Goal: Task Accomplishment & Management: Complete application form

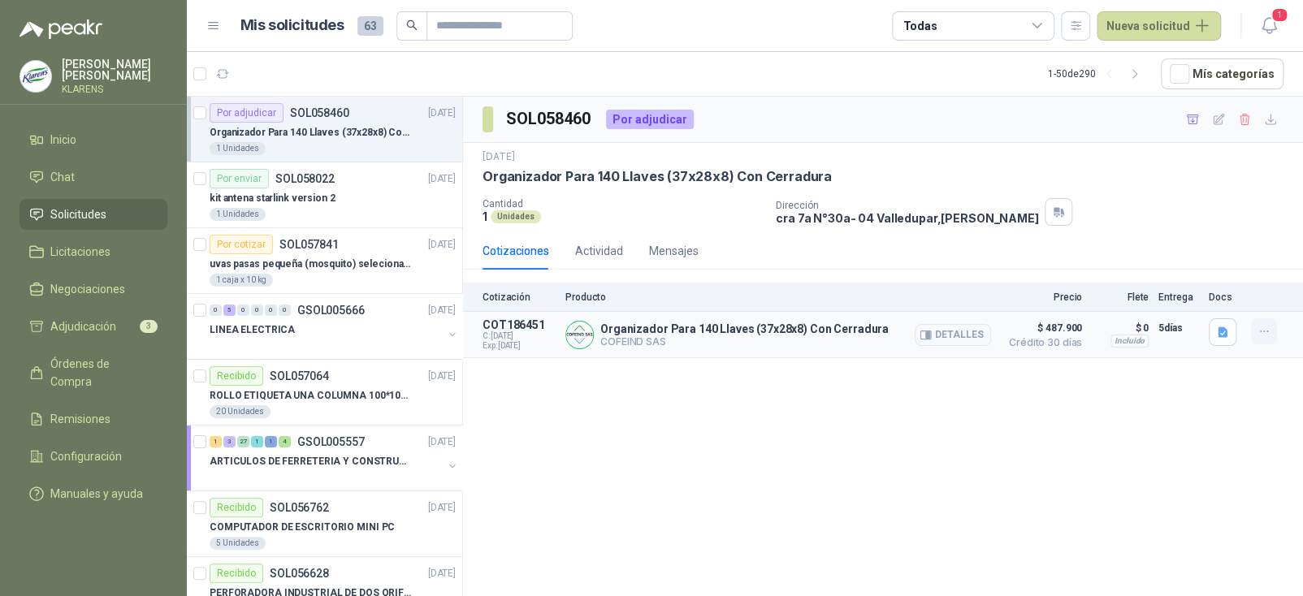
click at [1252, 325] on button "button" at bounding box center [1264, 331] width 26 height 26
click at [1215, 263] on button "Añadir" at bounding box center [1232, 266] width 130 height 26
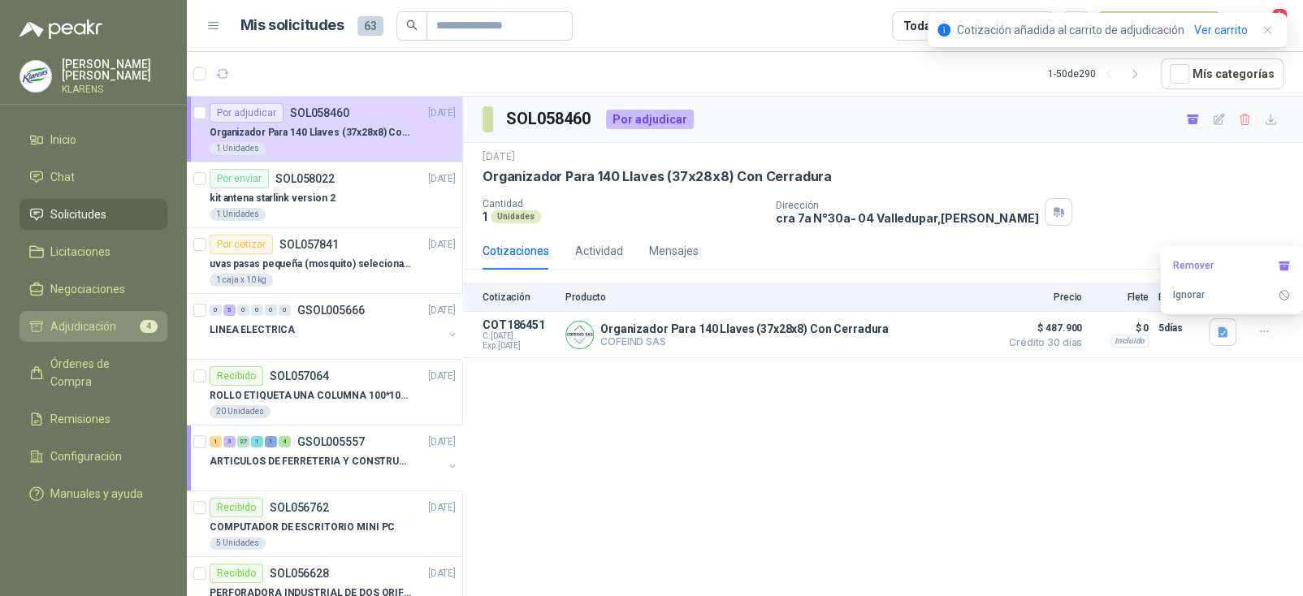
click at [86, 319] on span "Adjudicación" at bounding box center [83, 327] width 66 height 18
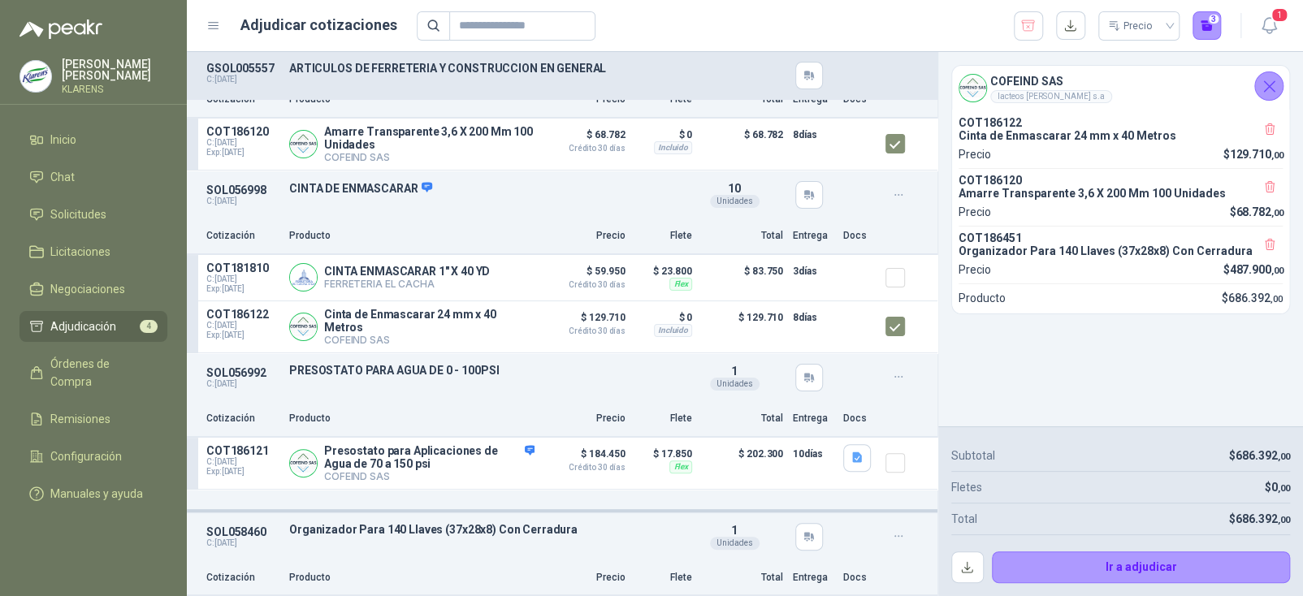
scroll to position [168, 0]
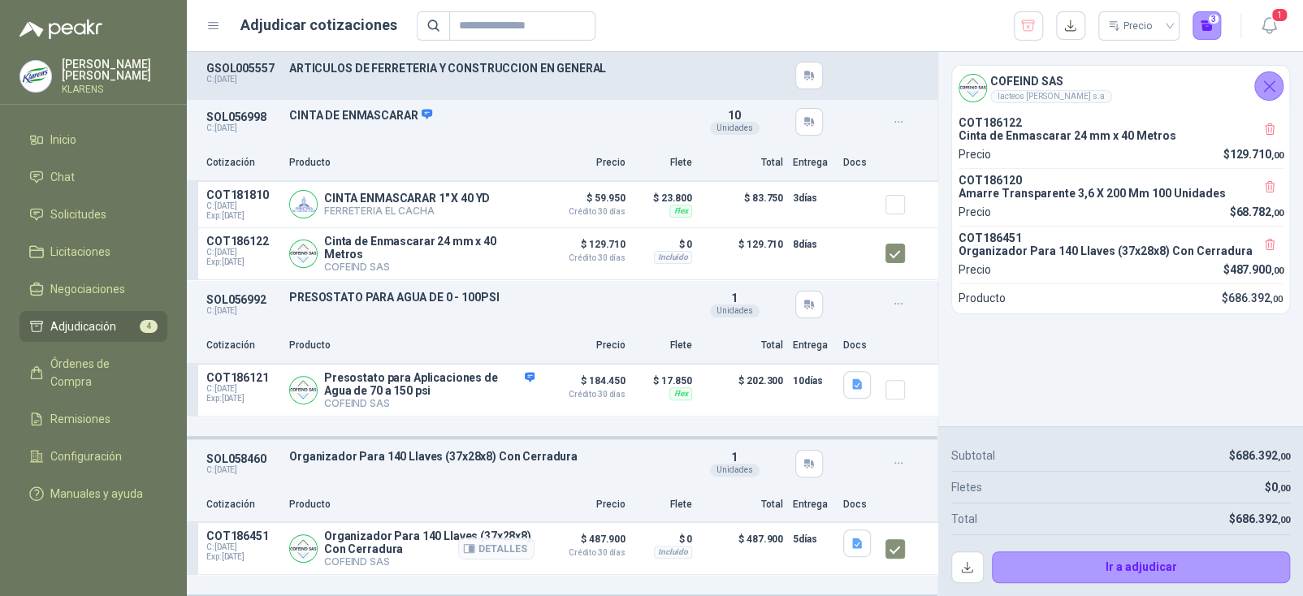
click at [895, 550] on div at bounding box center [902, 549] width 32 height 38
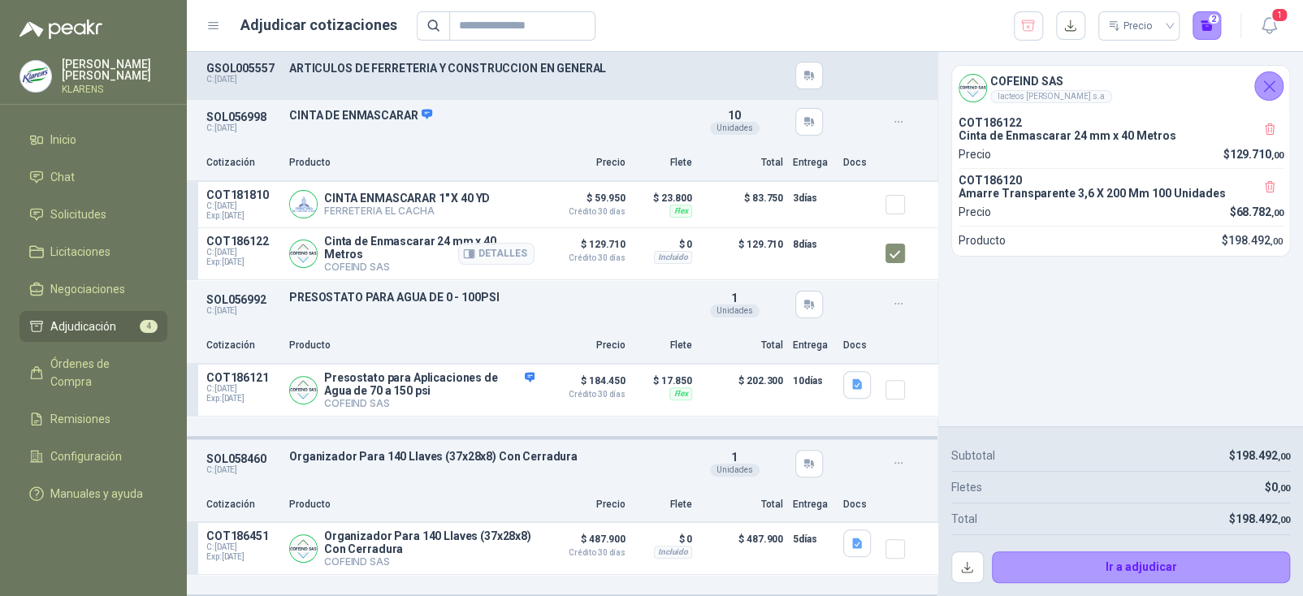
click at [873, 256] on article "COT186122 C: [DATE] Exp: [DATE] Cinta de Enmascarar 24 mm x 40 Metros COFEIND S…" at bounding box center [562, 254] width 751 height 52
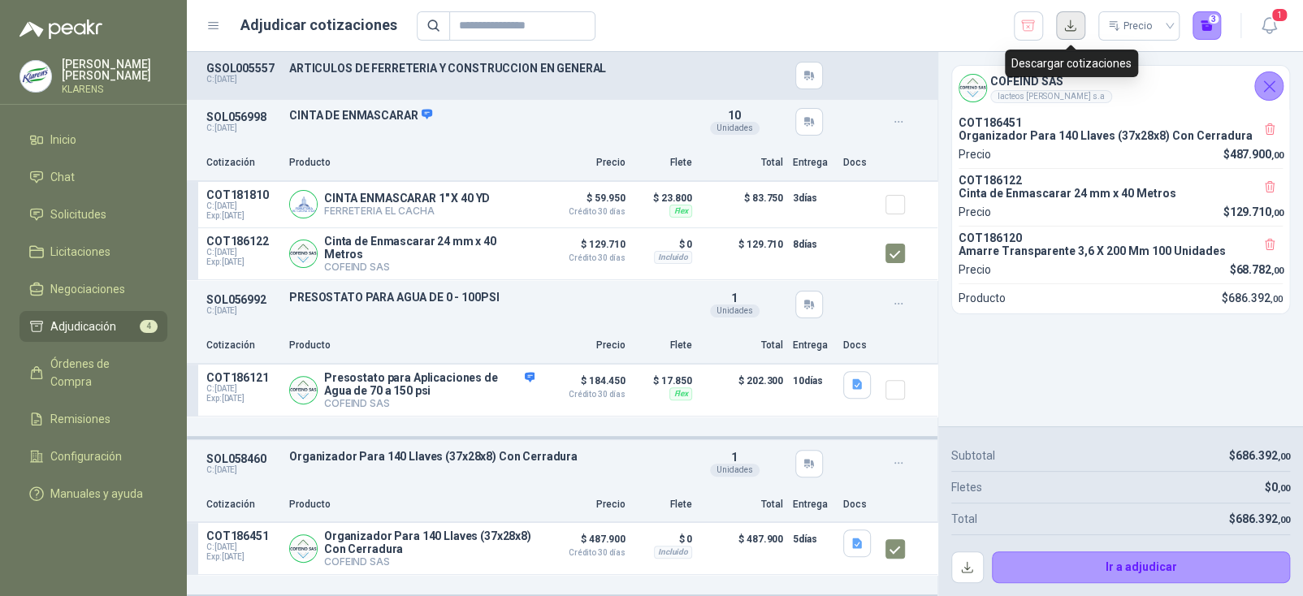
click at [1063, 22] on button "button" at bounding box center [1070, 25] width 29 height 29
click at [1029, 370] on div "COFEIND SAS lacteos [PERSON_NAME] s.a COT186451 Organizador Para 140 Llaves (37…" at bounding box center [1120, 239] width 365 height 375
click at [851, 544] on icon "button" at bounding box center [858, 544] width 14 height 14
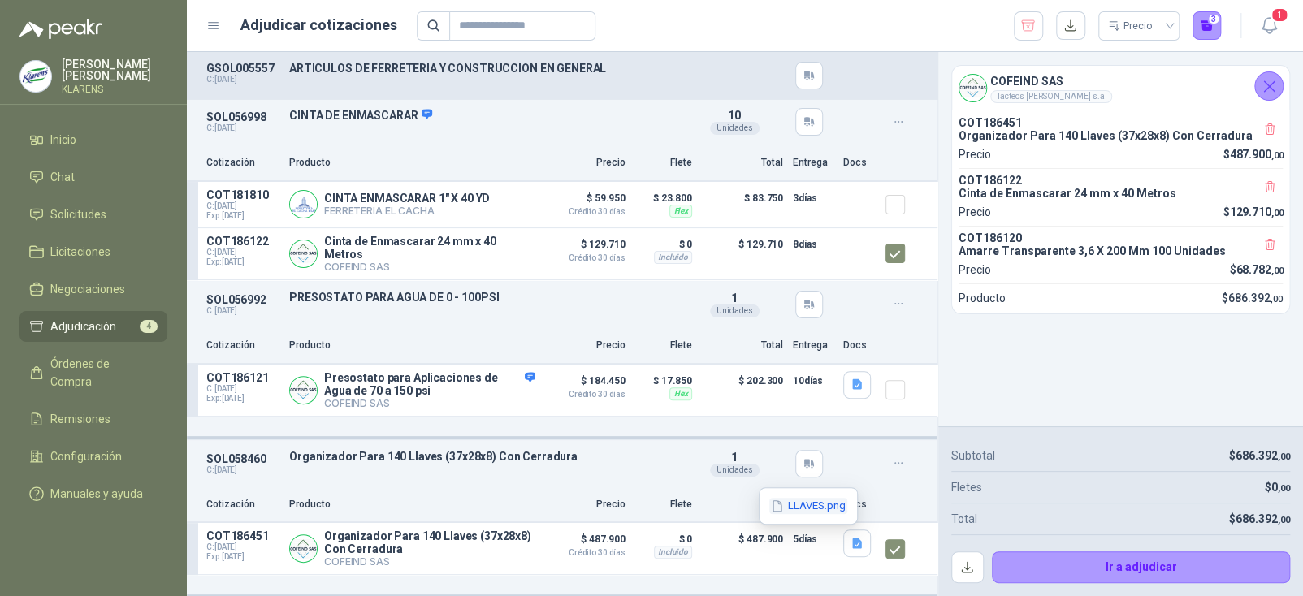
click at [800, 498] on button "LLAVES.png" at bounding box center [808, 506] width 78 height 17
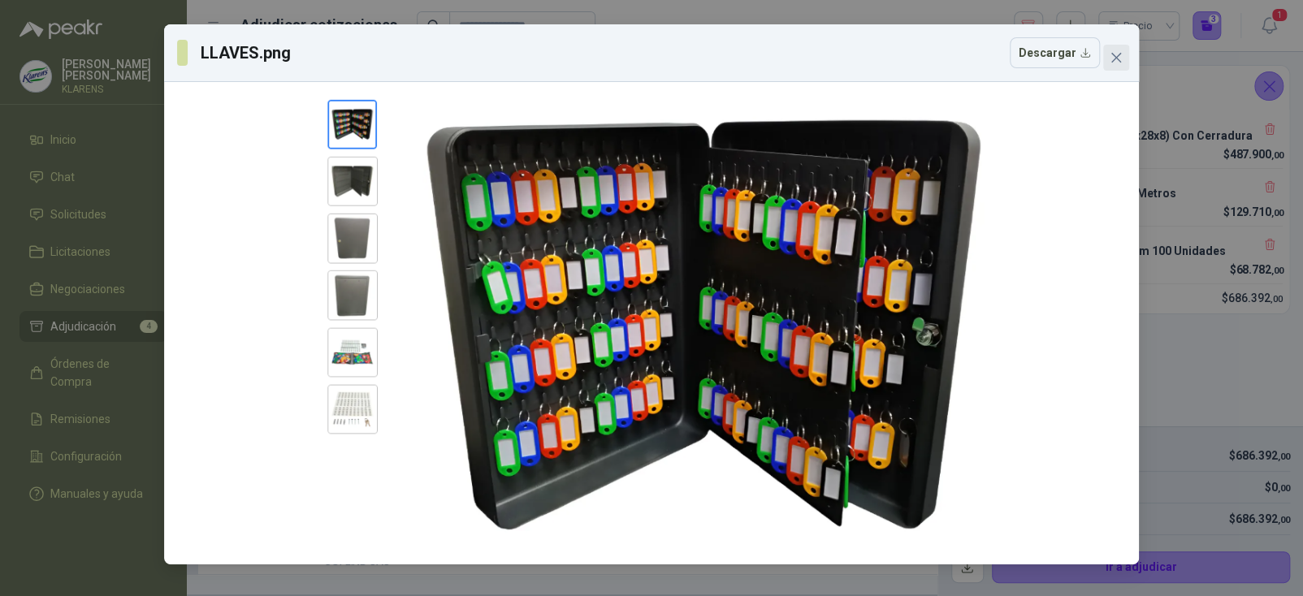
click at [1105, 58] on span "Close" at bounding box center [1116, 57] width 26 height 13
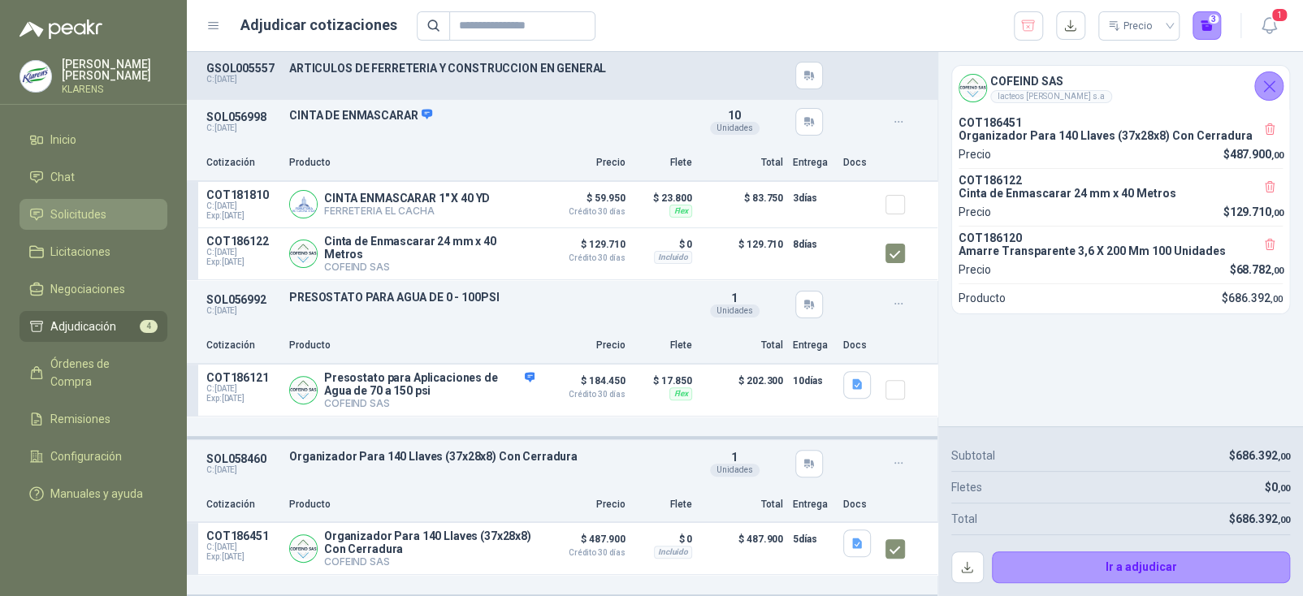
click at [113, 209] on li "Solicitudes" at bounding box center [93, 215] width 128 height 18
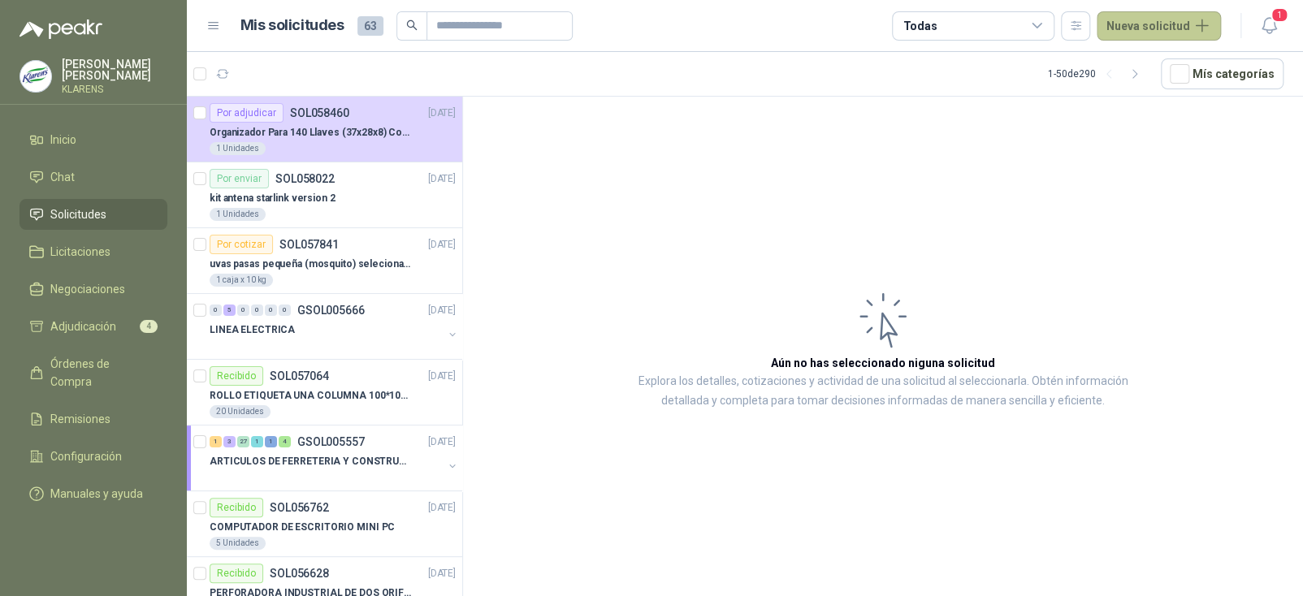
click at [1146, 24] on button "Nueva solicitud" at bounding box center [1159, 25] width 124 height 29
click at [1149, 70] on link "Solicitud" at bounding box center [1178, 65] width 138 height 28
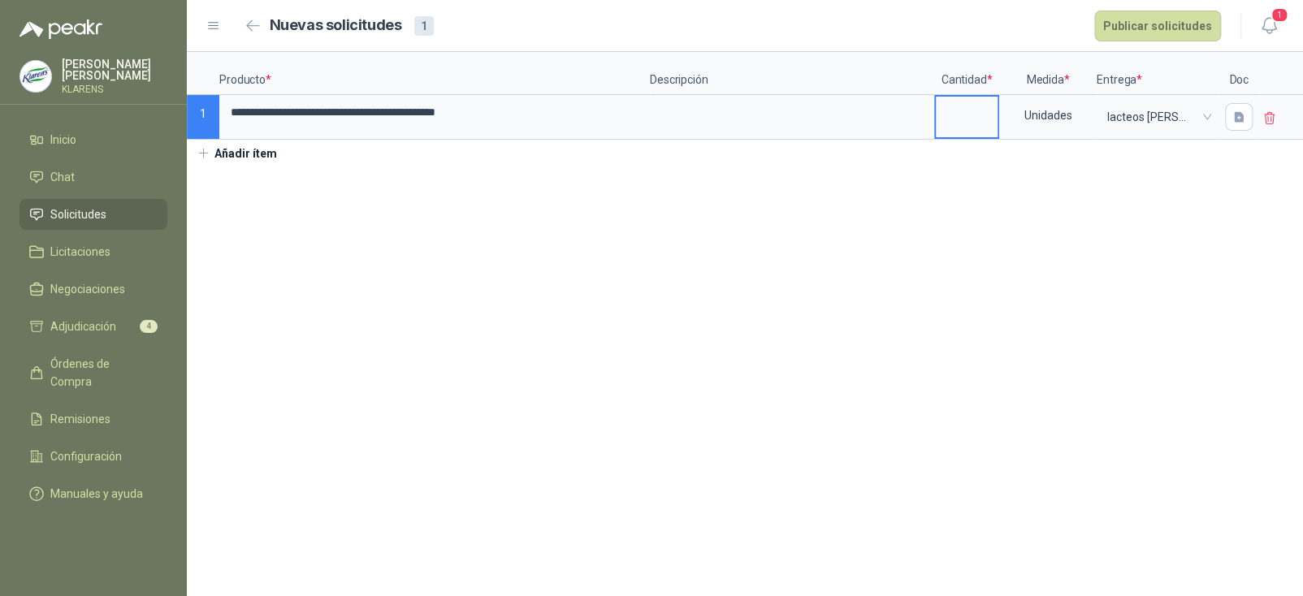
click at [972, 119] on input at bounding box center [967, 113] width 62 height 32
type input "*"
click at [1158, 24] on button "Publicar solicitudes" at bounding box center [1157, 26] width 127 height 31
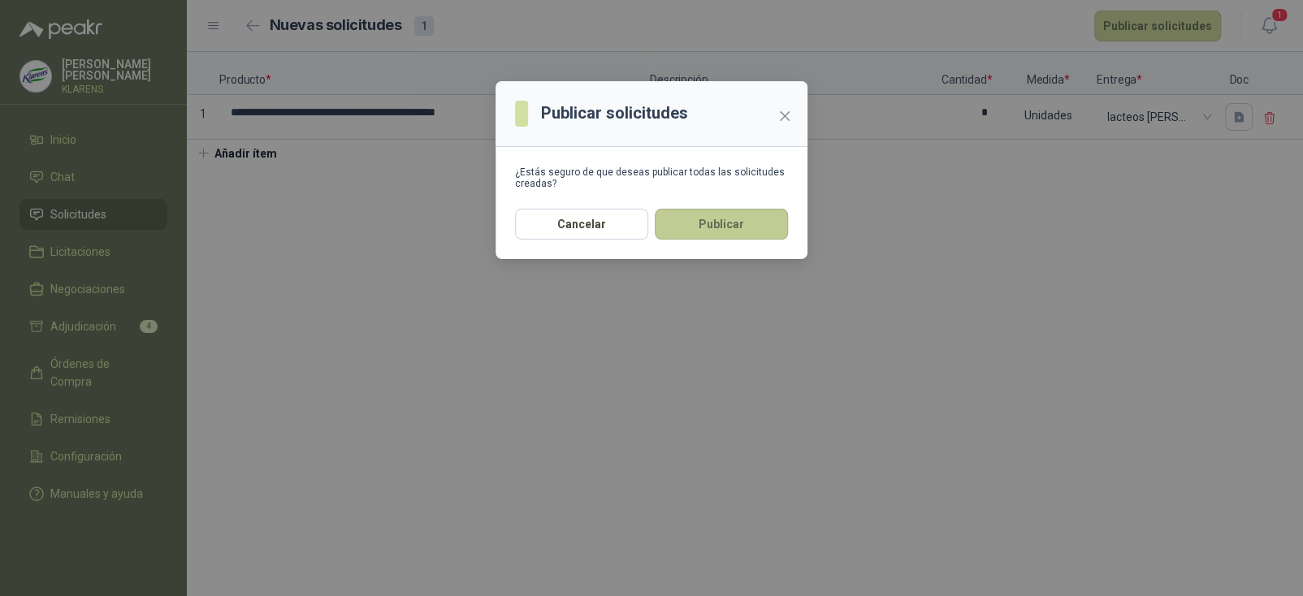
click at [714, 224] on button "Publicar" at bounding box center [721, 224] width 133 height 31
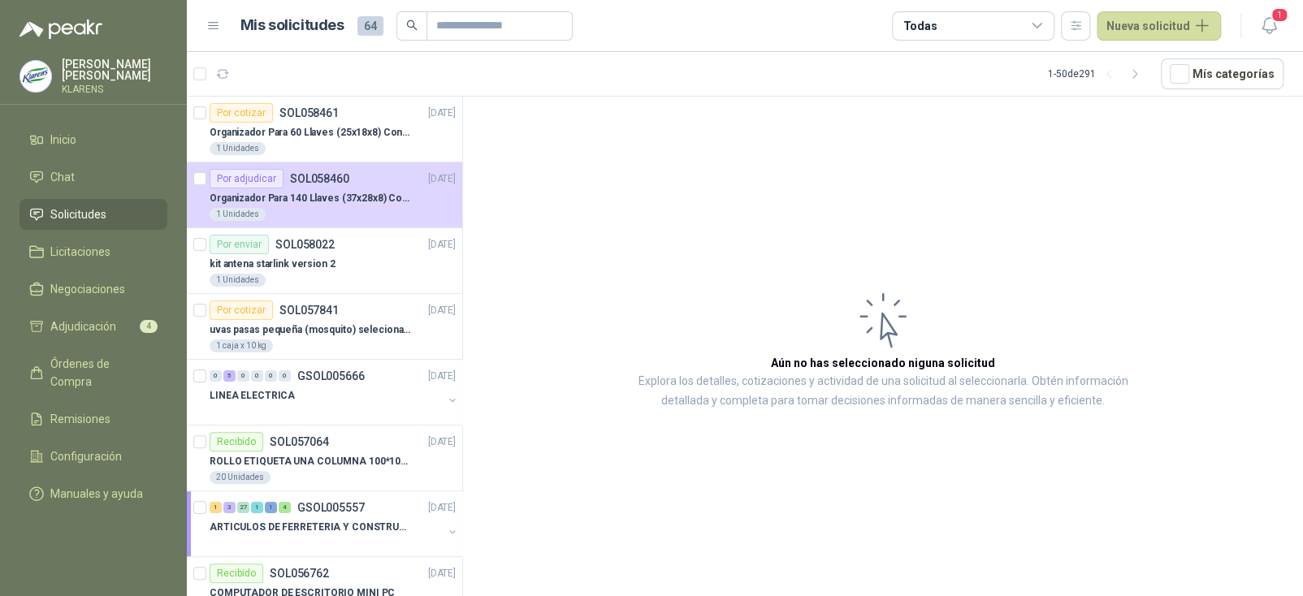
click at [102, 67] on p "[PERSON_NAME]" at bounding box center [115, 69] width 106 height 23
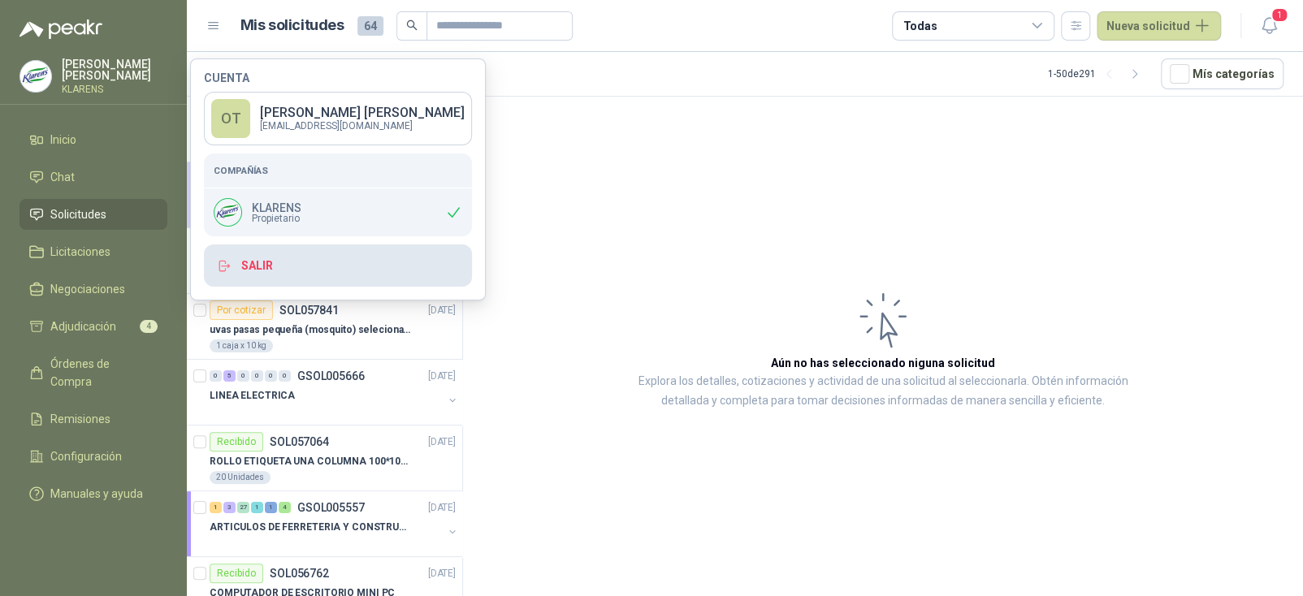
click at [282, 265] on button "Salir" at bounding box center [338, 266] width 268 height 42
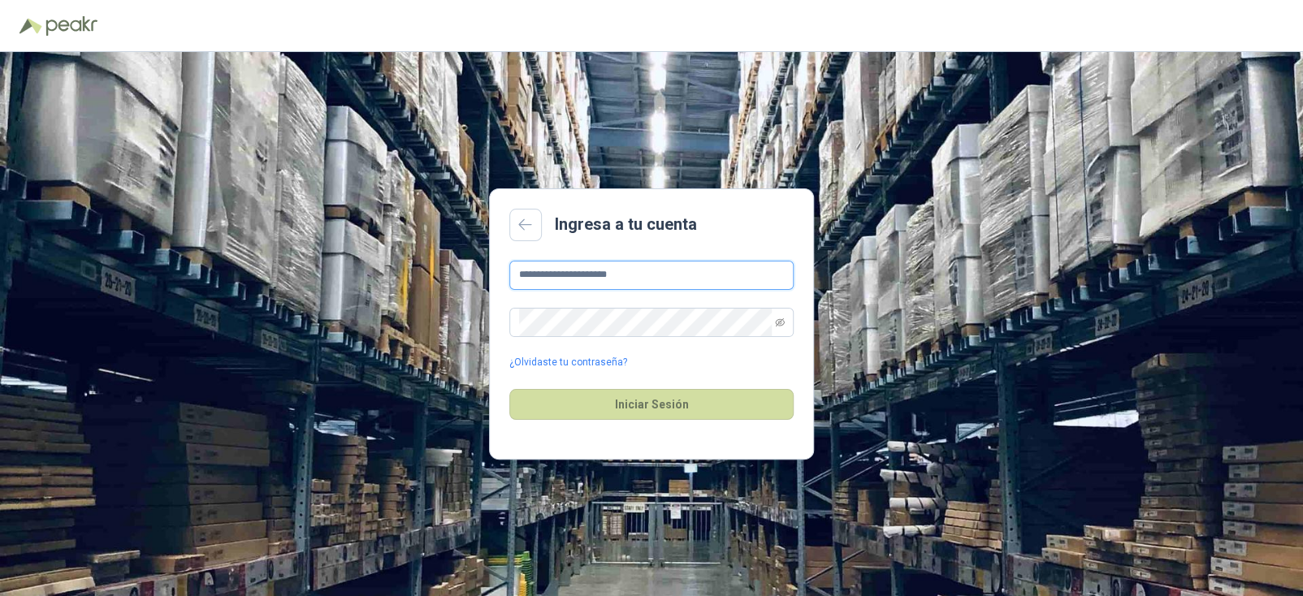
type input "**********"
